Goal: Information Seeking & Learning: Learn about a topic

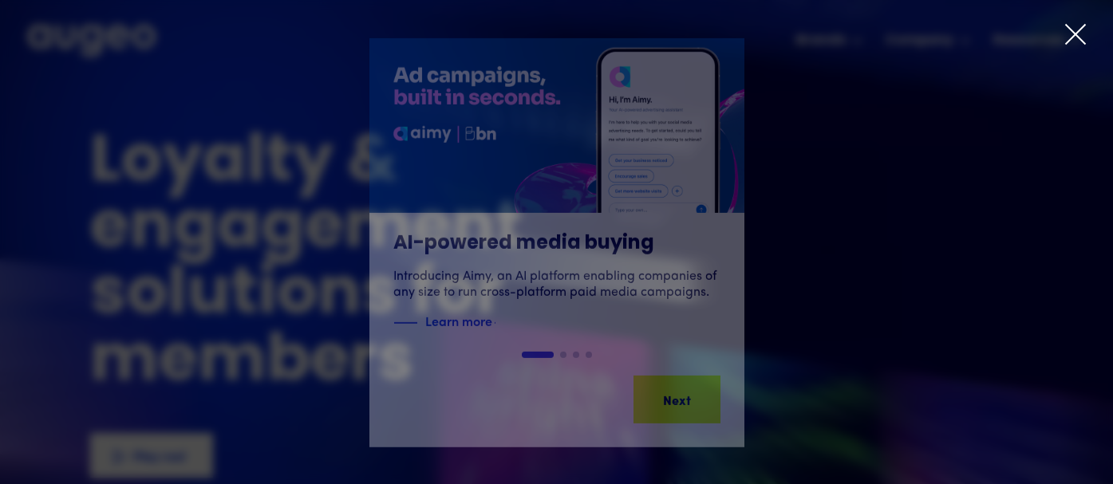
click at [1082, 41] on icon at bounding box center [1075, 34] width 24 height 24
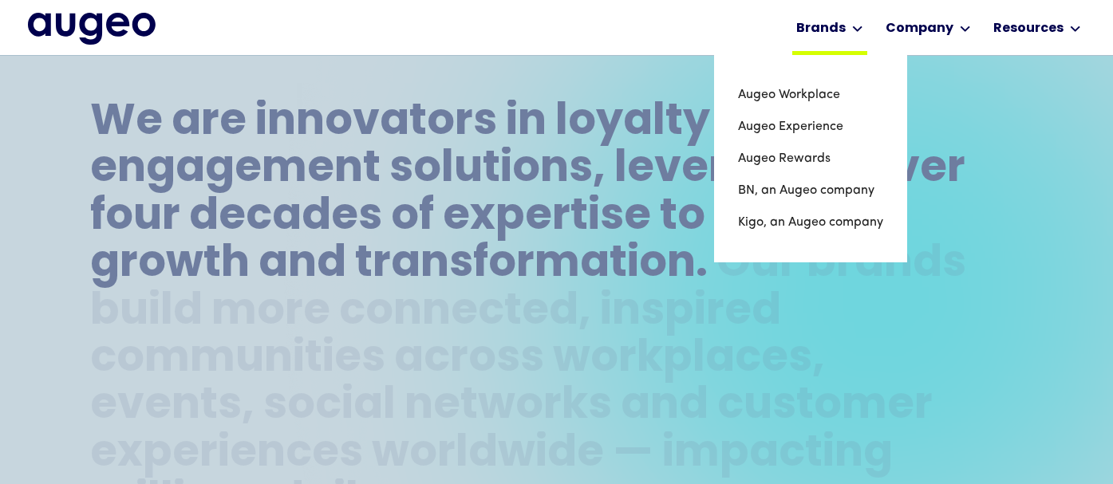
scroll to position [689, 0]
click at [800, 128] on link "Augeo Experience" at bounding box center [810, 127] width 145 height 32
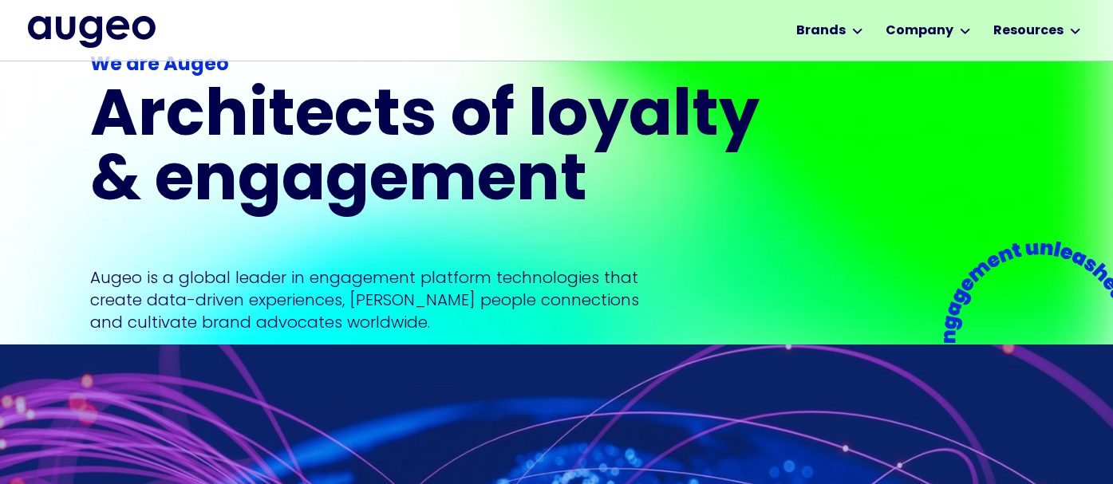
scroll to position [191, 0]
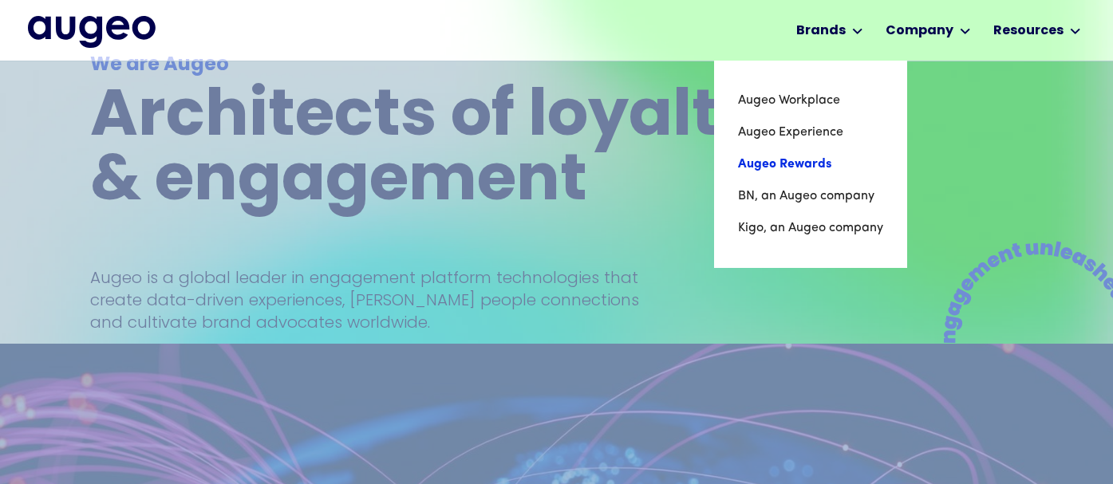
click at [782, 168] on link "Augeo Rewards" at bounding box center [810, 164] width 145 height 32
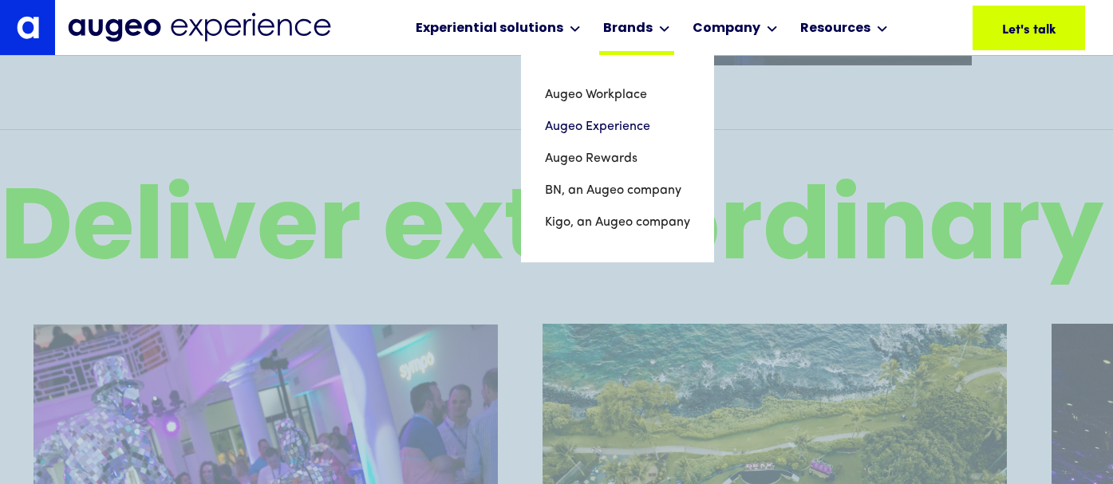
scroll to position [2680, 0]
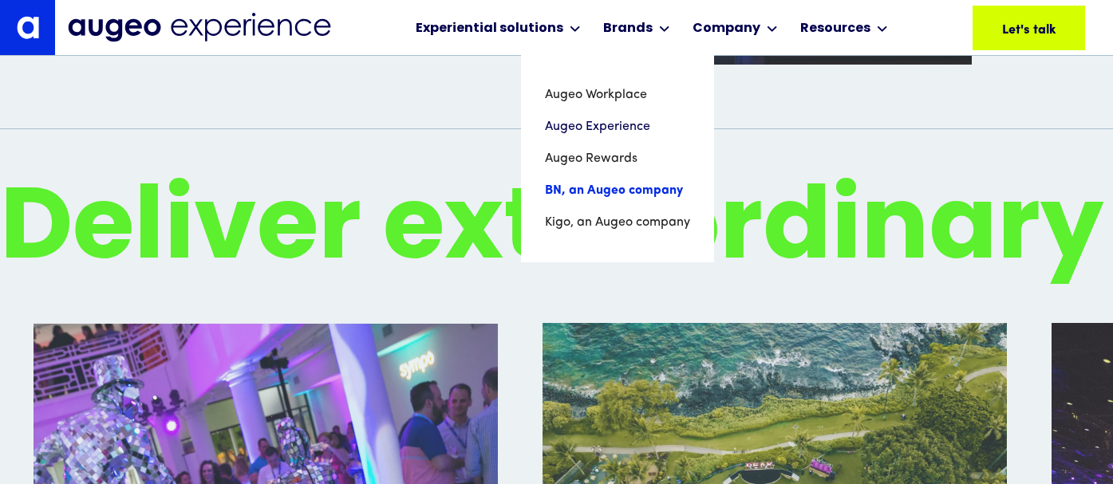
click at [600, 203] on link "BN, an Augeo company" at bounding box center [617, 191] width 145 height 32
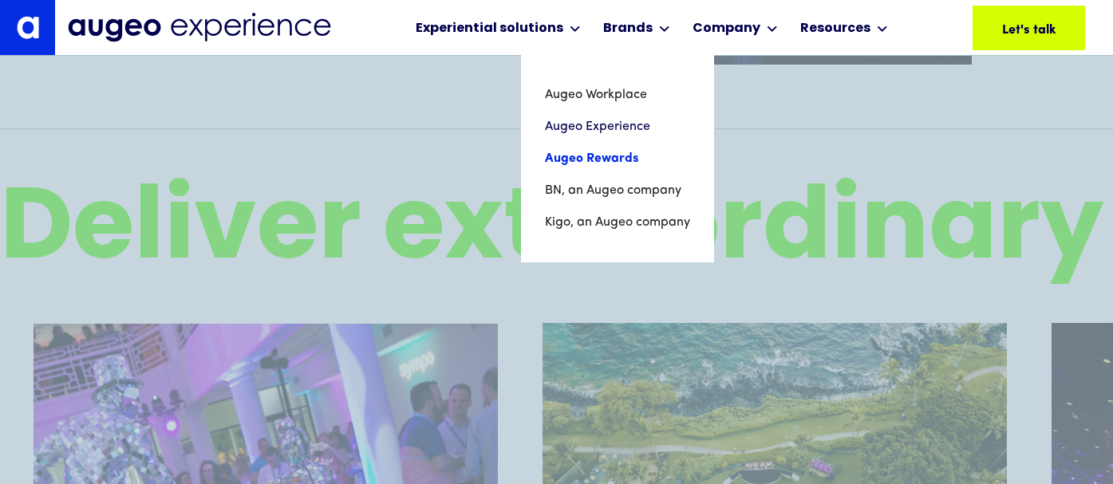
click at [595, 157] on link "Augeo Rewards" at bounding box center [617, 159] width 145 height 32
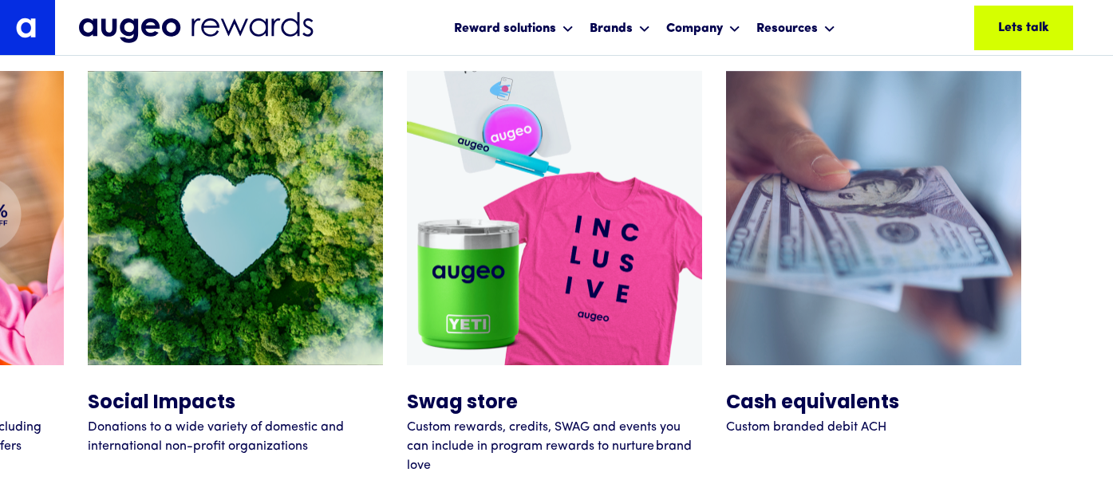
scroll to position [6700, 0]
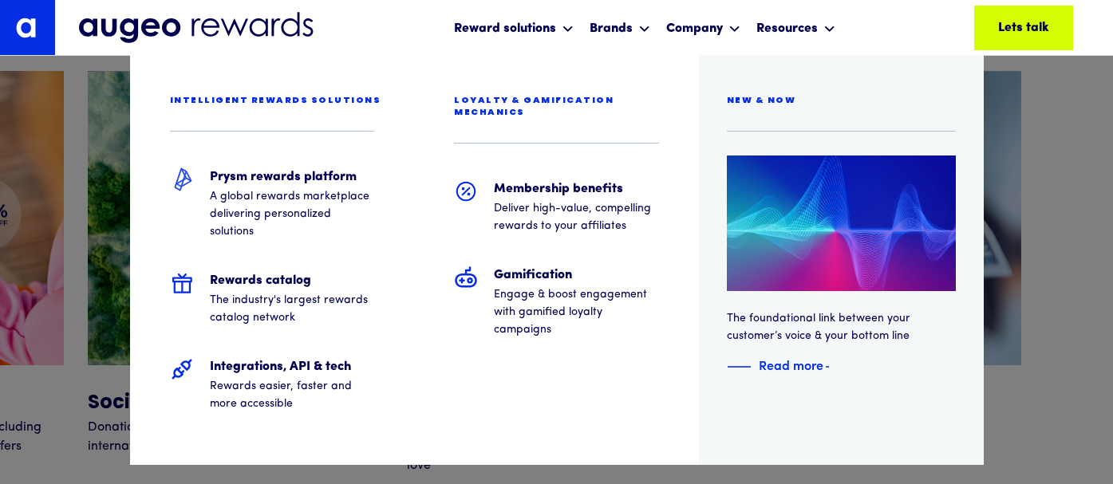
click at [626, 37] on div "Intelligent rewards solutions Prysm rewards platform A global rewards marketpla…" at bounding box center [556, 44] width 1113 height 24
click at [642, 21] on div at bounding box center [556, 28] width 1113 height 56
click at [640, 33] on div "Intelligent rewards solutions Prysm rewards platform A global rewards marketpla…" at bounding box center [556, 44] width 1113 height 24
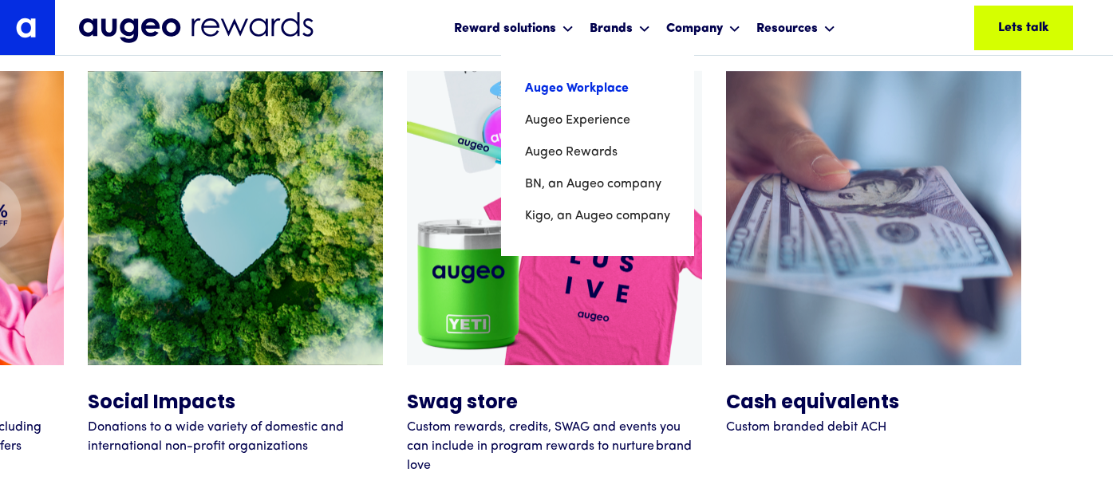
click at [593, 93] on link "Augeo Workplace" at bounding box center [597, 89] width 145 height 32
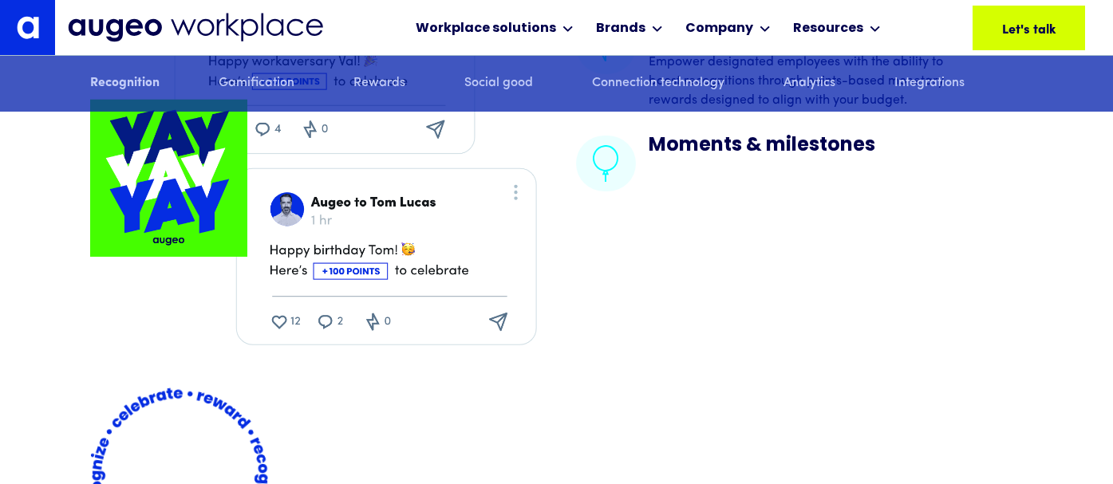
scroll to position [2833, 0]
